Goal: Check status: Check status

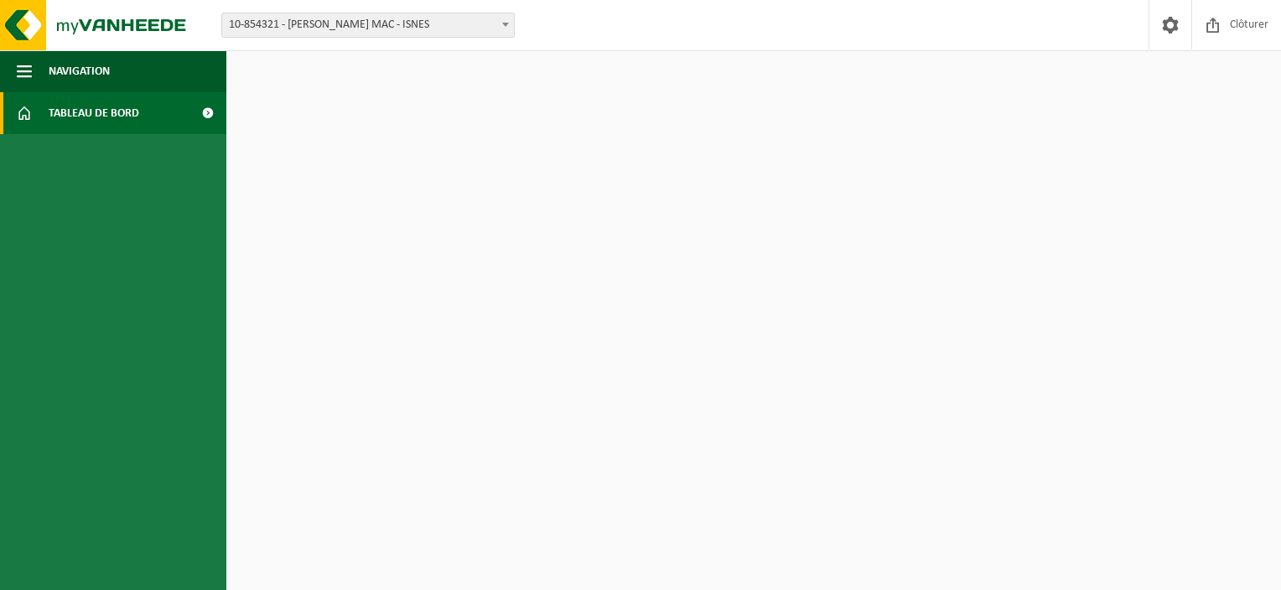
click at [109, 111] on span "Tableau de bord" at bounding box center [94, 113] width 91 height 42
click at [1221, 26] on span at bounding box center [1212, 24] width 25 height 49
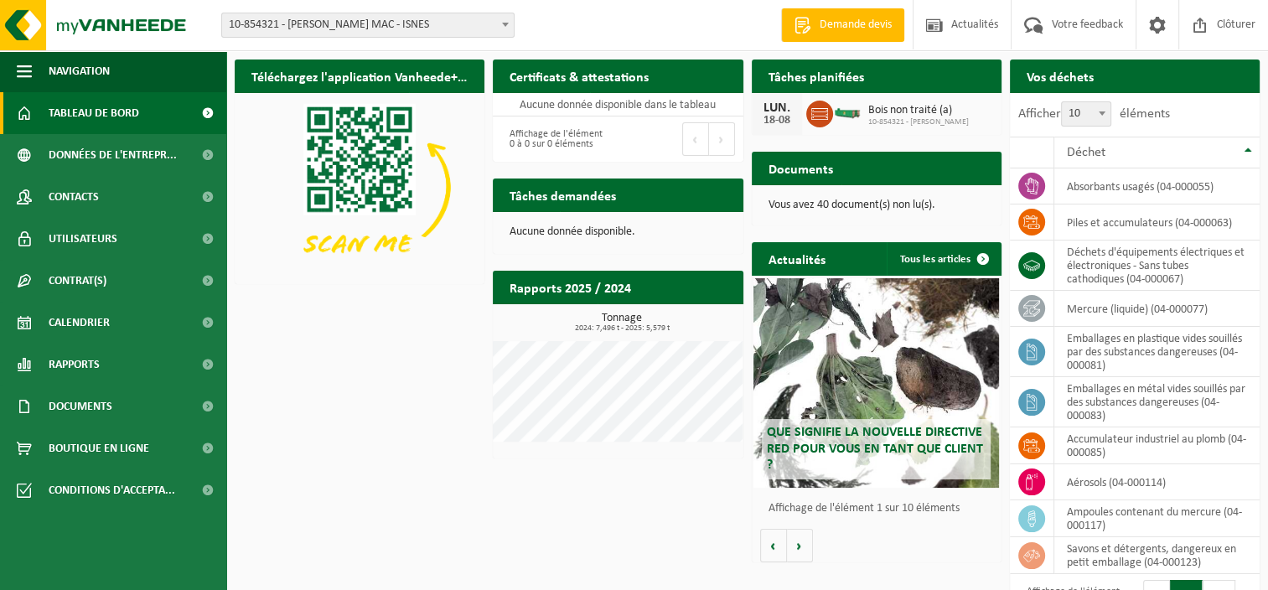
click at [834, 75] on h2 "Tâches planifiées" at bounding box center [816, 76] width 129 height 33
click at [80, 325] on span "Calendrier" at bounding box center [79, 323] width 61 height 42
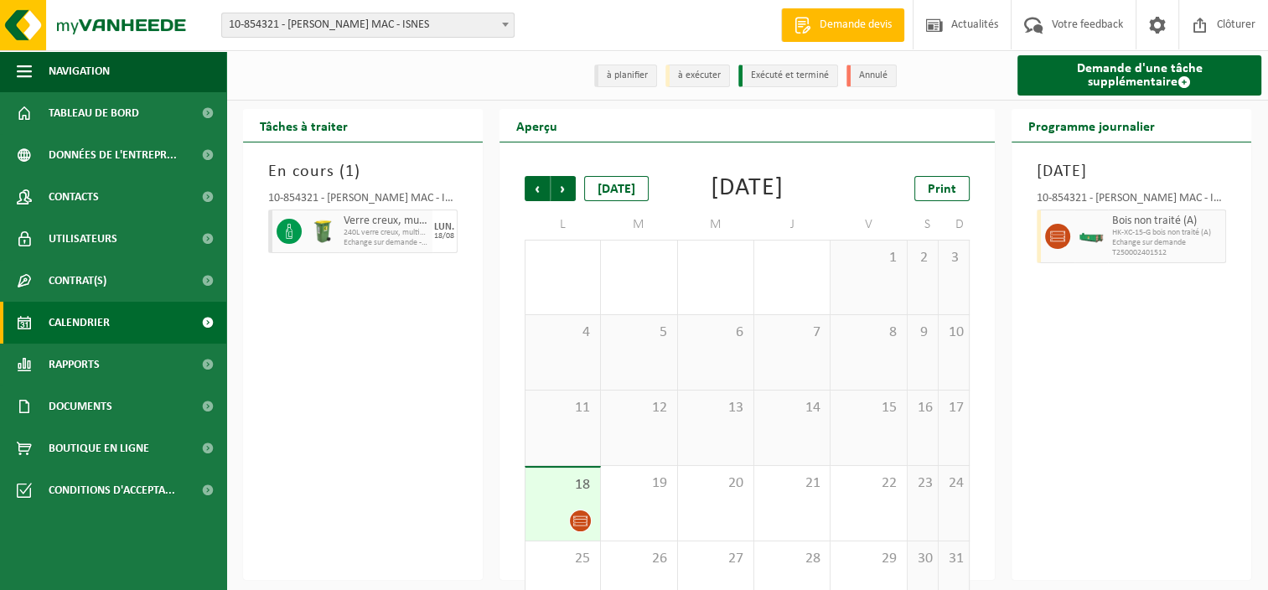
click at [1105, 235] on div at bounding box center [1092, 237] width 34 height 54
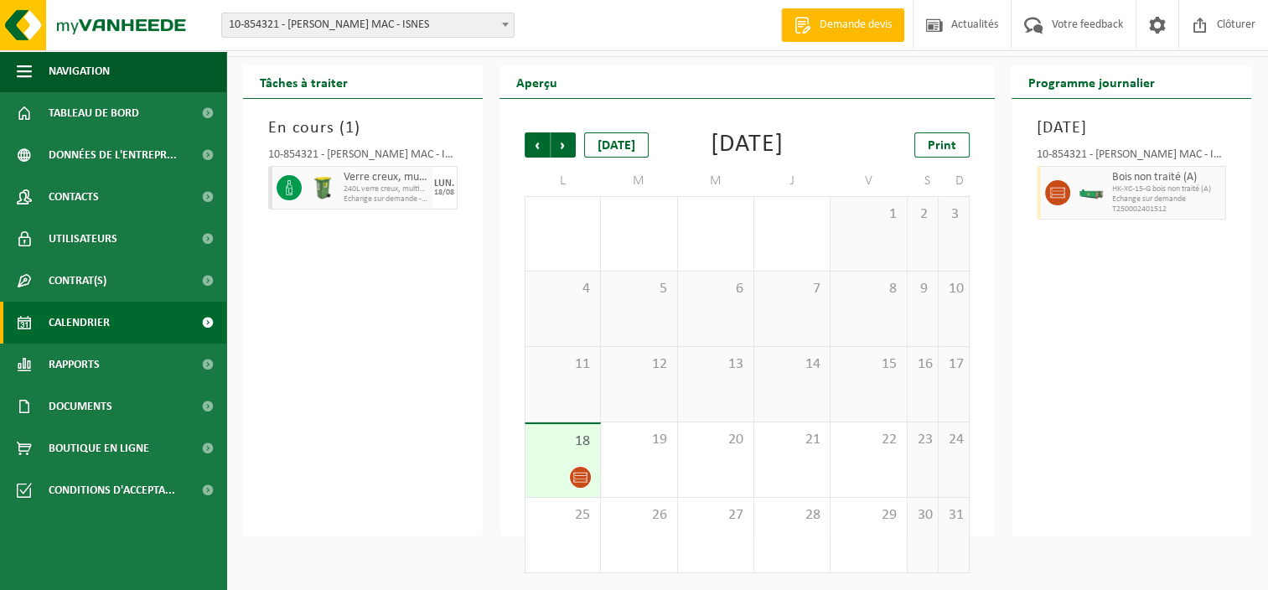
click at [573, 477] on icon at bounding box center [580, 477] width 14 height 14
click at [578, 473] on icon at bounding box center [580, 477] width 14 height 14
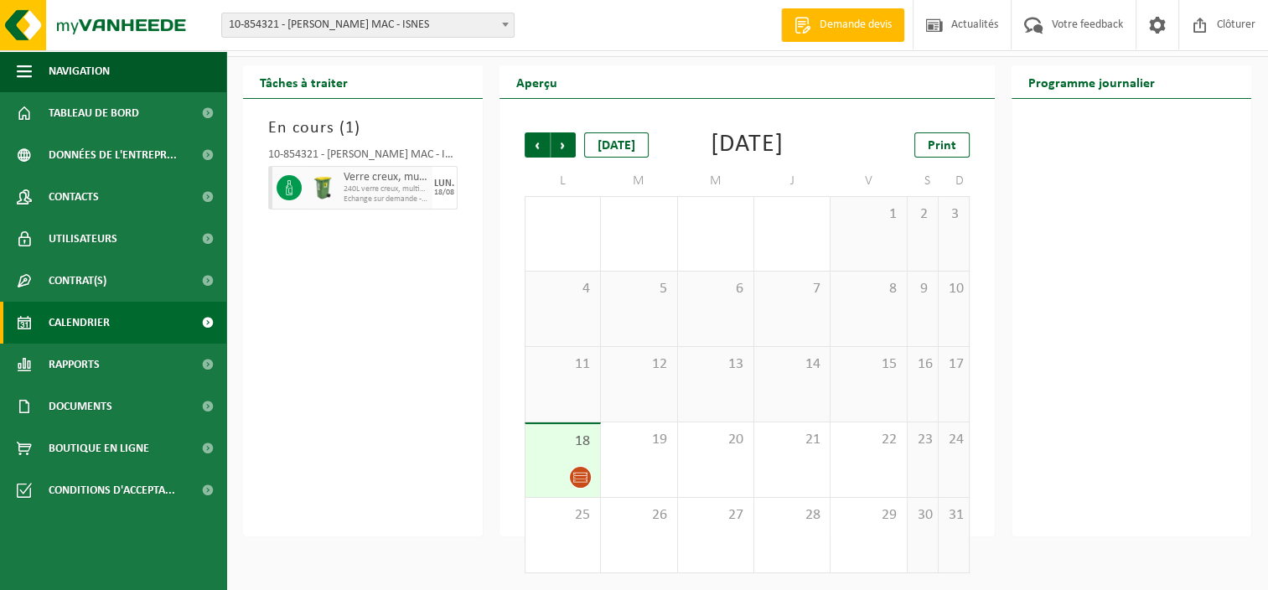
click at [578, 473] on icon at bounding box center [580, 477] width 14 height 14
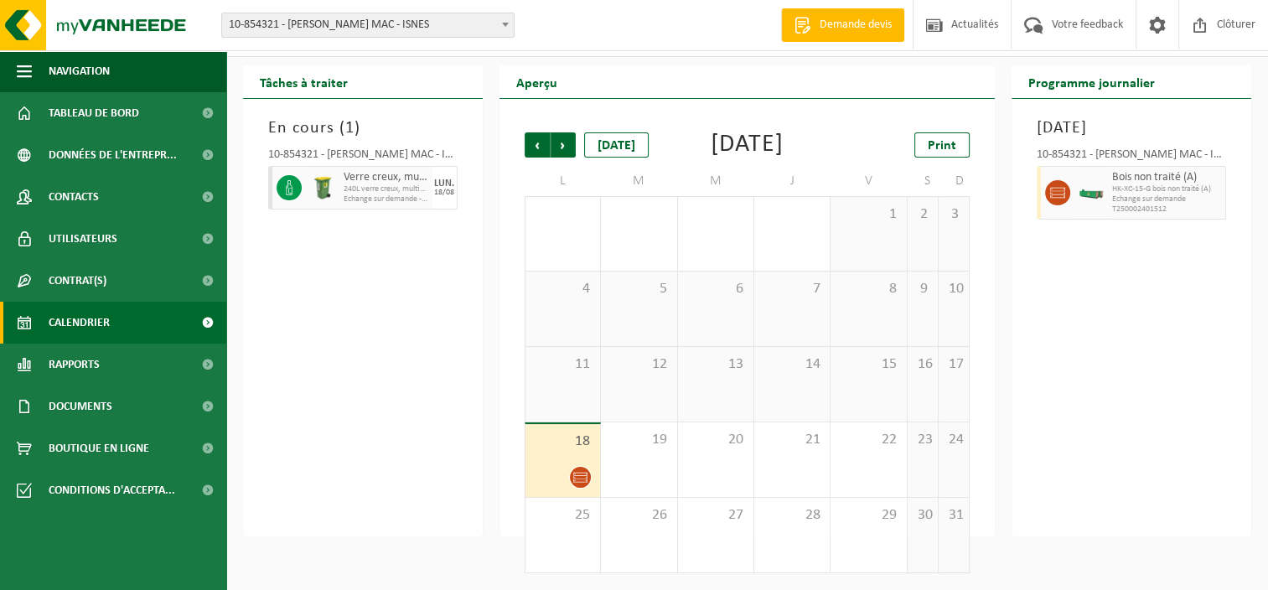
click at [282, 180] on icon at bounding box center [289, 187] width 15 height 15
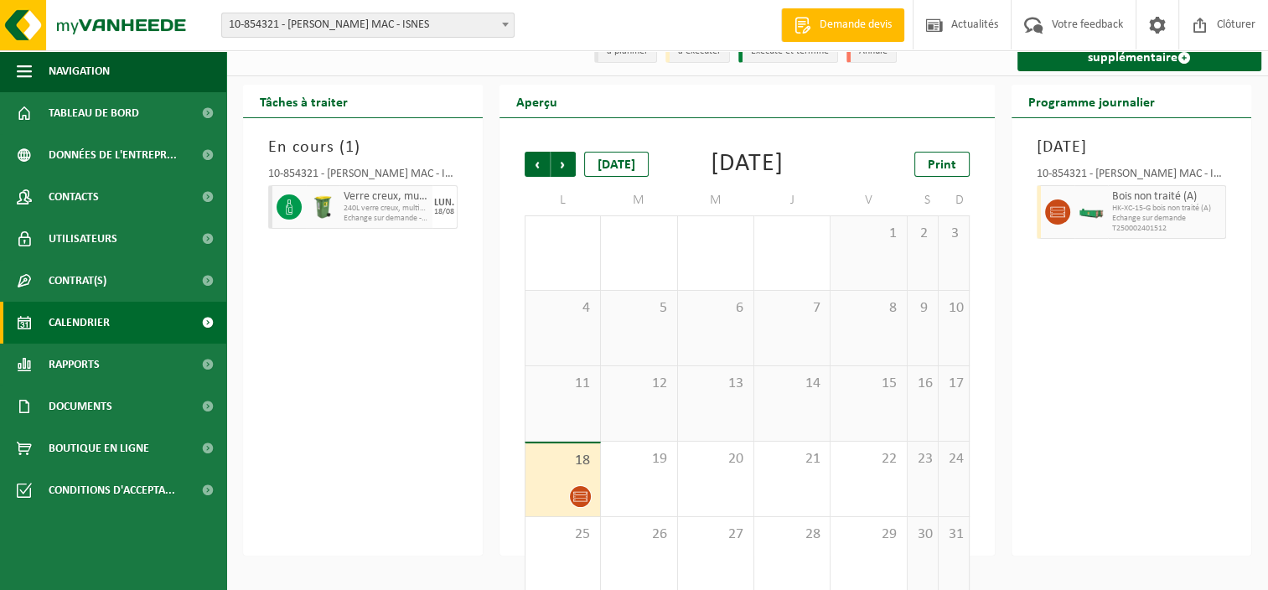
scroll to position [0, 0]
